Goal: Task Accomplishment & Management: Complete application form

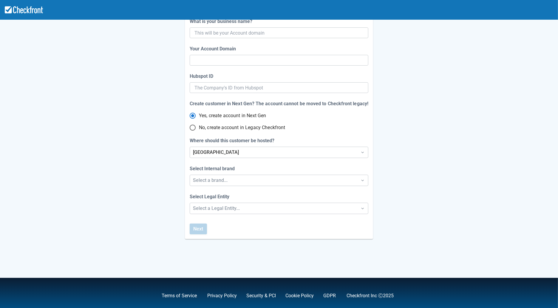
scroll to position [87, 0]
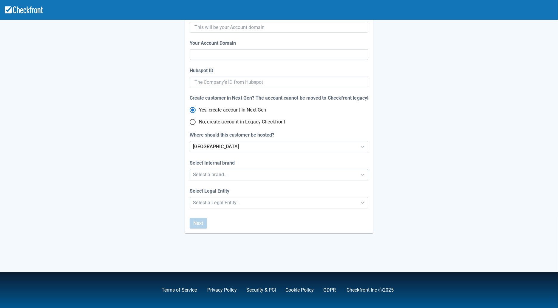
click at [224, 176] on div "Select a brand..." at bounding box center [273, 174] width 161 height 7
click at [227, 189] on div "Checkfront" at bounding box center [279, 190] width 178 height 12
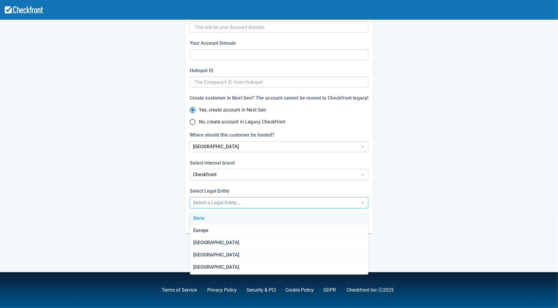
click at [223, 204] on div "Select a Legal Entity..." at bounding box center [273, 202] width 161 height 7
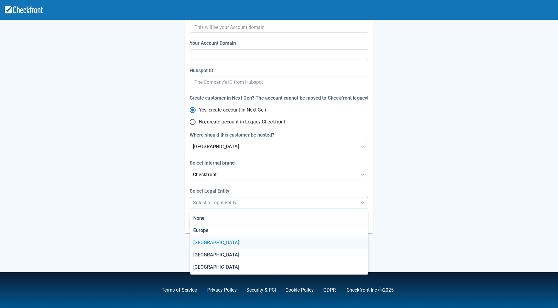
click at [211, 247] on div "[GEOGRAPHIC_DATA]" at bounding box center [279, 243] width 178 height 12
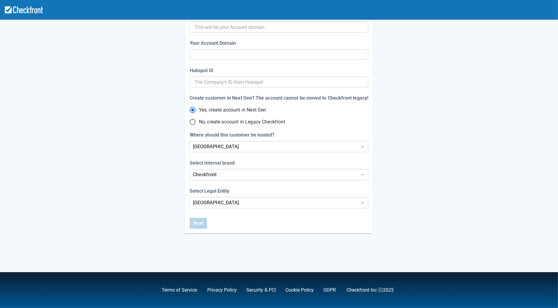
click at [135, 216] on div "Step 1 of 4 Let’s setup your Account website Do you have a website? Yes No What…" at bounding box center [279, 86] width 340 height 294
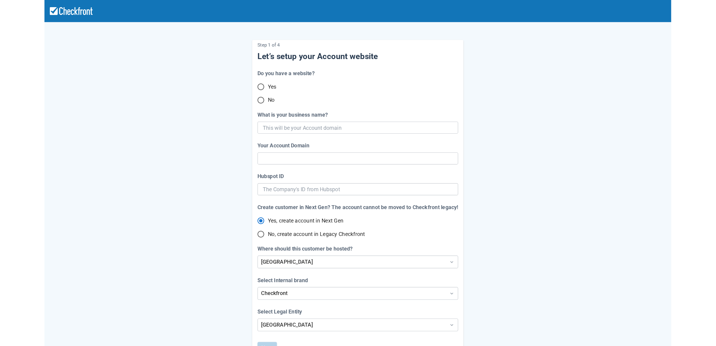
scroll to position [0, 0]
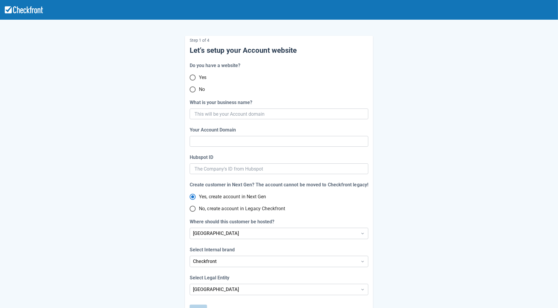
click at [195, 90] on input "No" at bounding box center [193, 89] width 13 height 13
radio input "true"
click at [191, 77] on input "Yes" at bounding box center [193, 77] width 13 height 13
radio input "false"
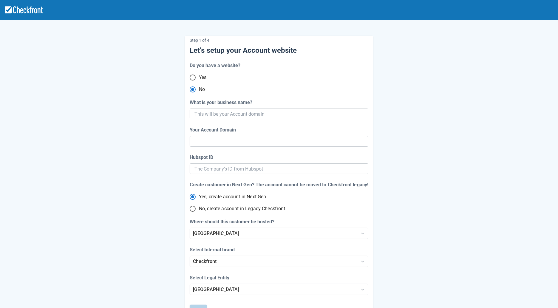
radio input "true"
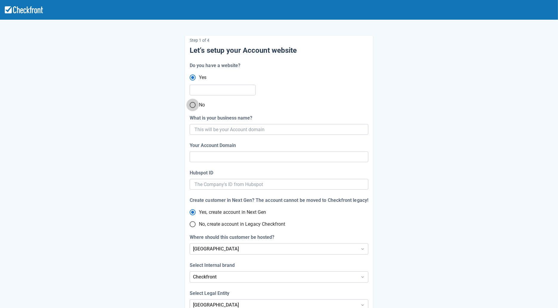
click at [192, 106] on input "No" at bounding box center [193, 105] width 13 height 13
radio input "false"
radio input "true"
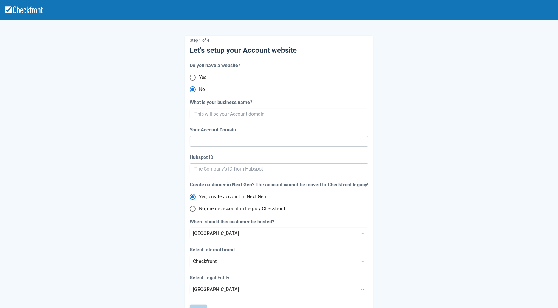
radio input "true"
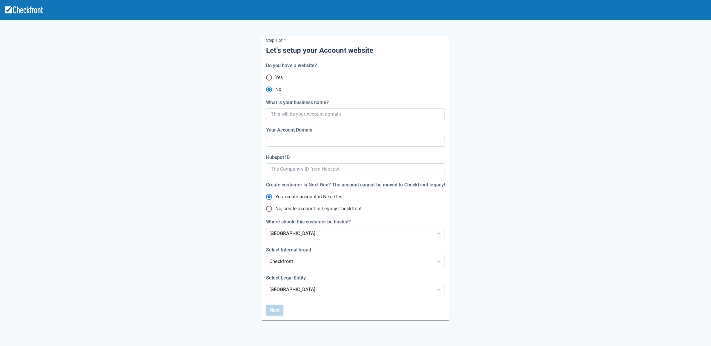
click at [289, 115] on input "What is your business name?" at bounding box center [355, 114] width 168 height 11
paste input "gpy-20251009t1400"
type input "gpy-20251009t1400"
type input "gpy-20251009-t-1400"
radio input "true"
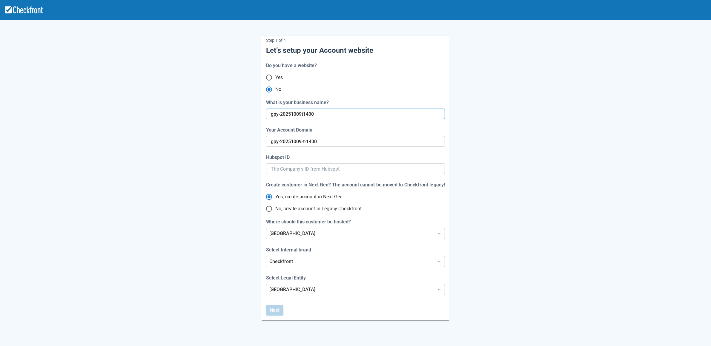
type input "gpy-20251009t1400"
click at [221, 184] on div "Step 1 of 4 Let’s setup your Account website Do you have a website? Yes No What…" at bounding box center [355, 173] width 340 height 294
radio input "false"
click at [279, 308] on button "Next" at bounding box center [274, 310] width 17 height 11
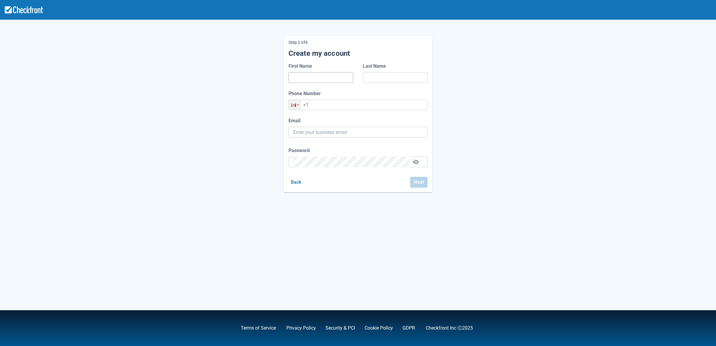
click at [312, 80] on input "First Name" at bounding box center [320, 77] width 55 height 11
type input "DSF"
click at [374, 75] on input "Last Name" at bounding box center [395, 77] width 55 height 11
type input "DFD"
click at [353, 107] on input "+1" at bounding box center [358, 105] width 139 height 10
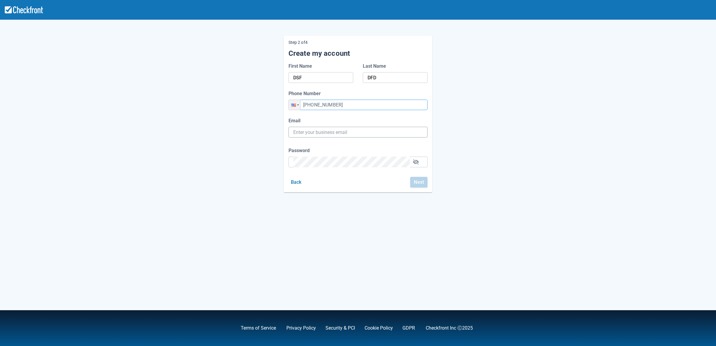
type input "[PHONE_NUMBER]"
click at [345, 131] on input "Email" at bounding box center [358, 132] width 130 height 11
paste input "[EMAIL_ADDRESS][DOMAIN_NAME]"
type input "[EMAIL_ADDRESS][DOMAIN_NAME]"
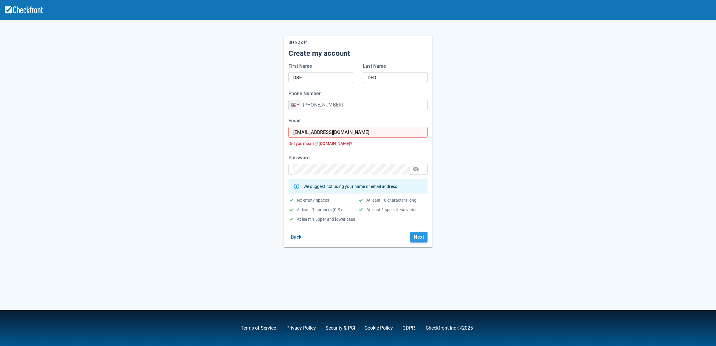
click at [420, 240] on button "Next" at bounding box center [418, 237] width 17 height 11
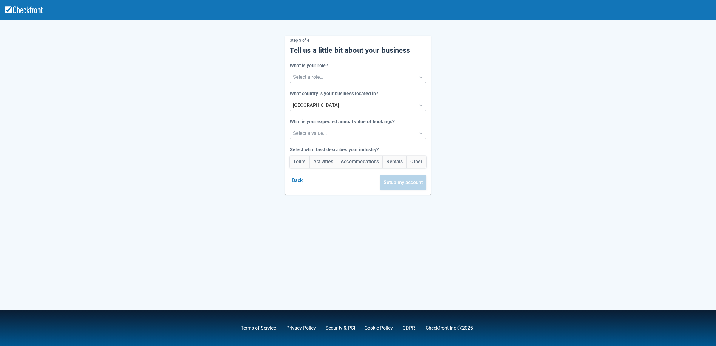
click at [335, 79] on div at bounding box center [353, 77] width 120 height 8
click at [321, 99] on div "Staff" at bounding box center [358, 105] width 140 height 12
click at [316, 131] on div at bounding box center [353, 133] width 120 height 8
click at [312, 158] on div "Between $250k -$1m/yr" at bounding box center [358, 161] width 140 height 12
click at [318, 163] on button "Activities" at bounding box center [323, 162] width 27 height 12
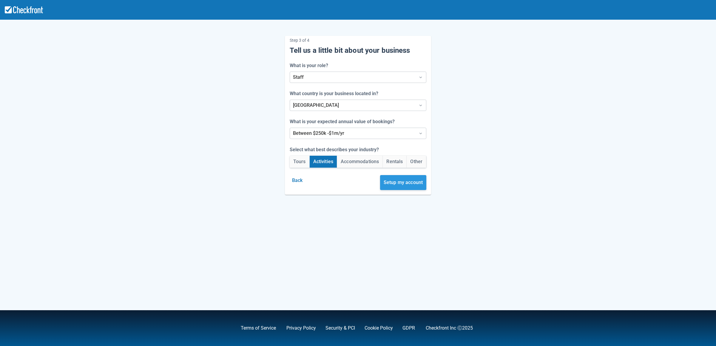
click at [413, 185] on button "Setup my account" at bounding box center [403, 182] width 47 height 15
